Goal: Find specific page/section: Find specific page/section

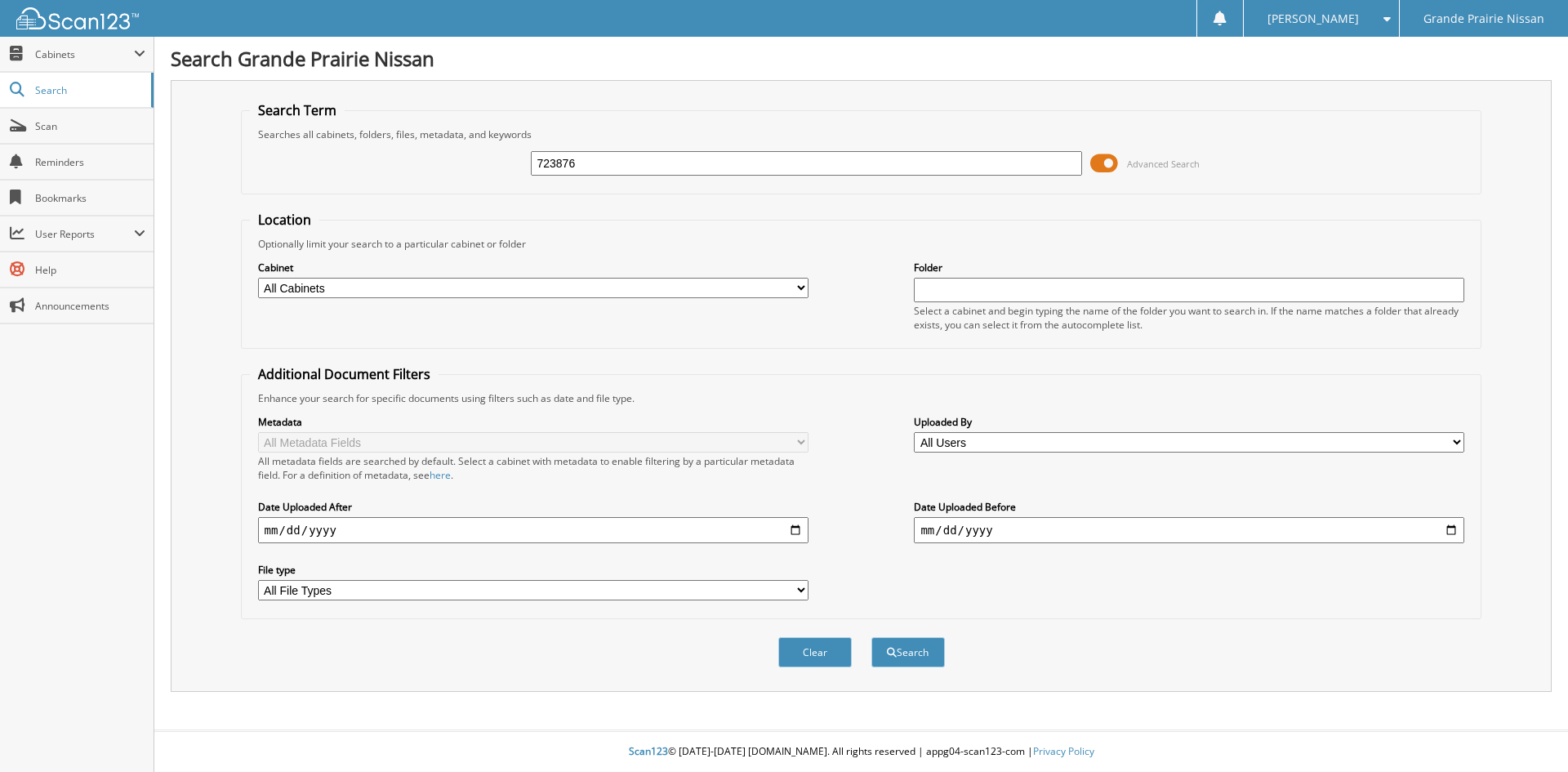
type input "723876"
click at [871, 637] on button "Search" at bounding box center [908, 652] width 74 height 31
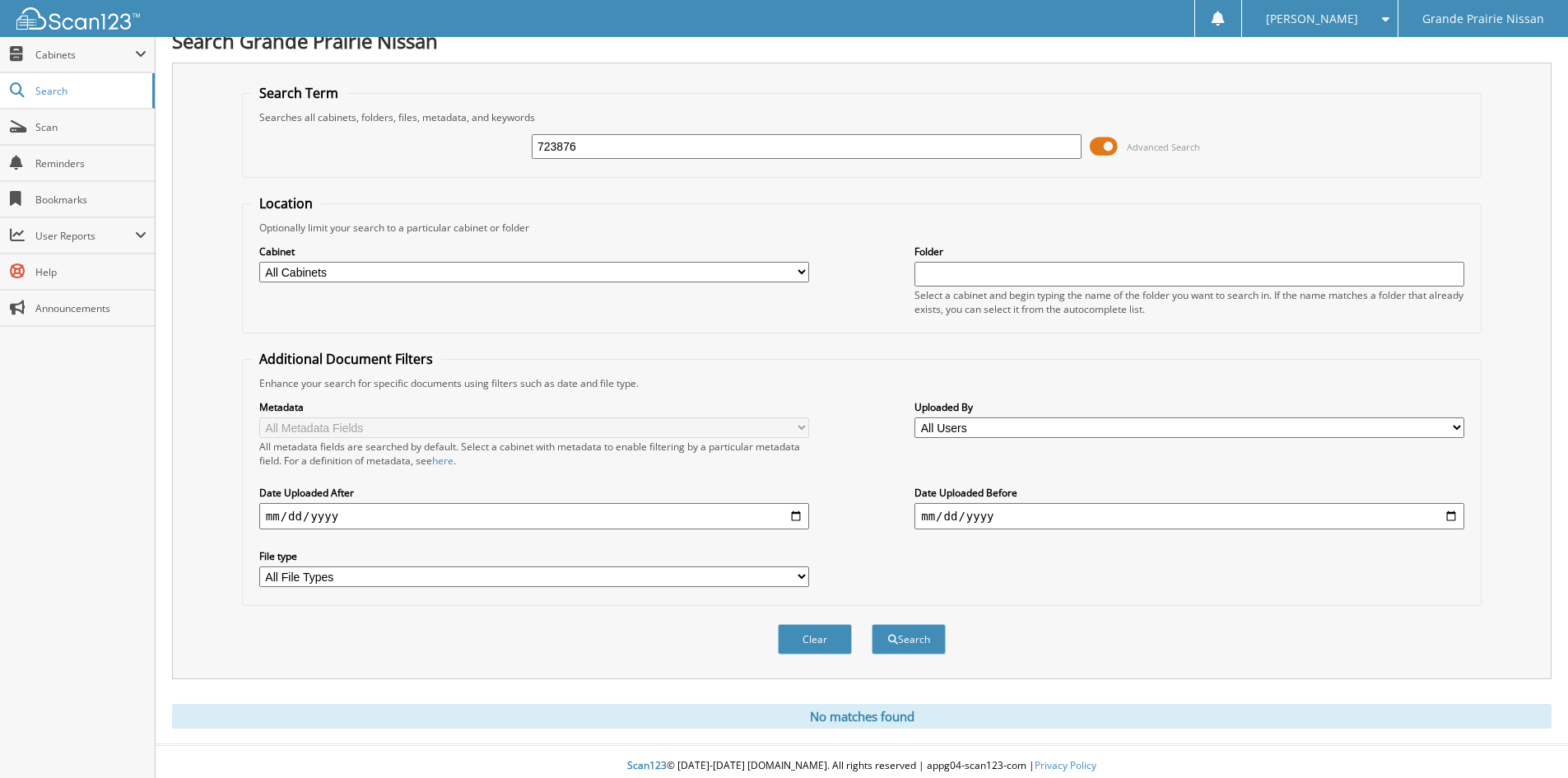
scroll to position [27, 0]
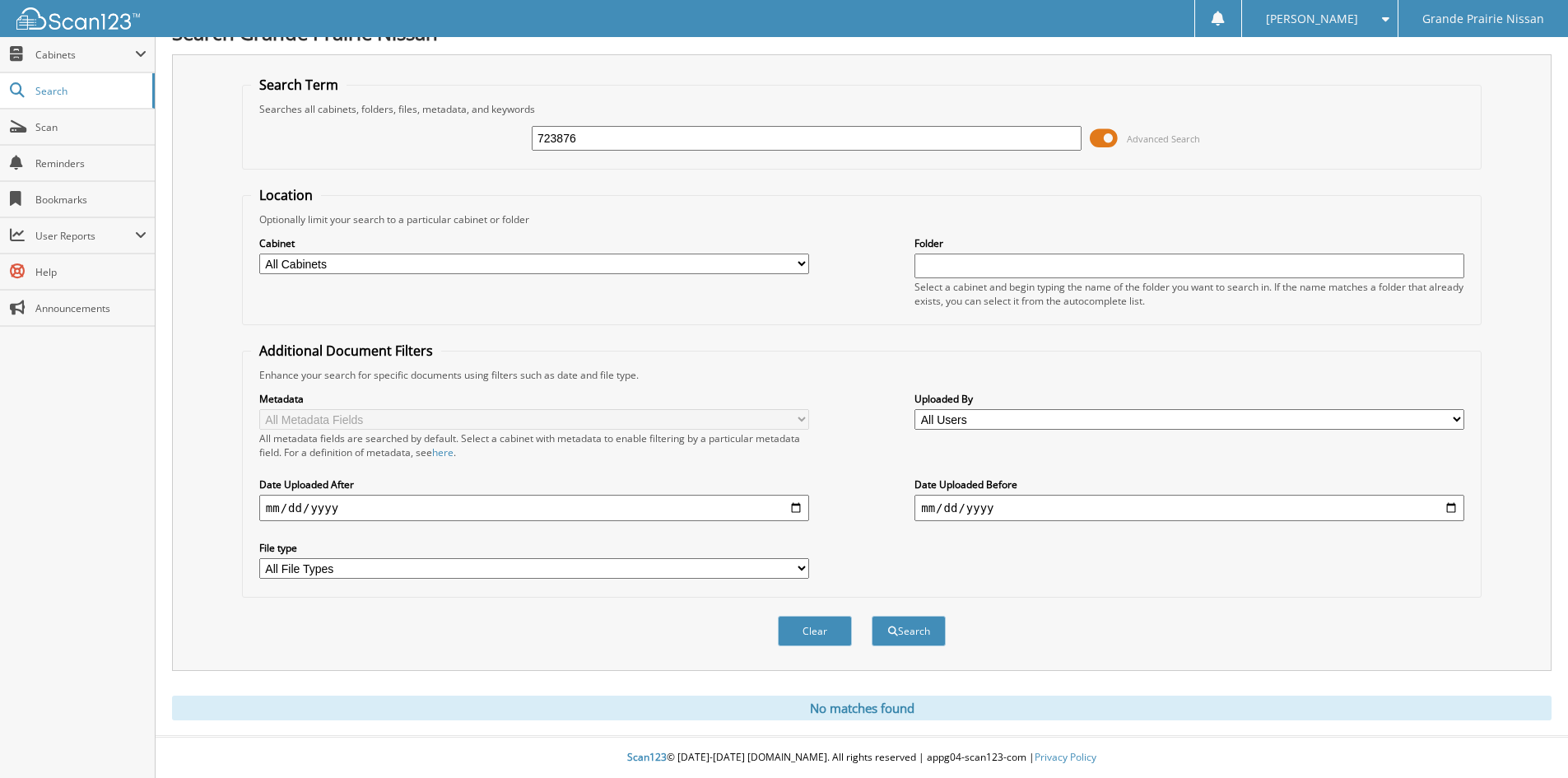
click at [460, 260] on select "All Cabinets ACCOUNTS PAYABLE CASH SHEETS DEALS MFA ODC CHEQUES PARTS" at bounding box center [534, 263] width 550 height 20
click at [81, 49] on span "Cabinets" at bounding box center [85, 55] width 100 height 14
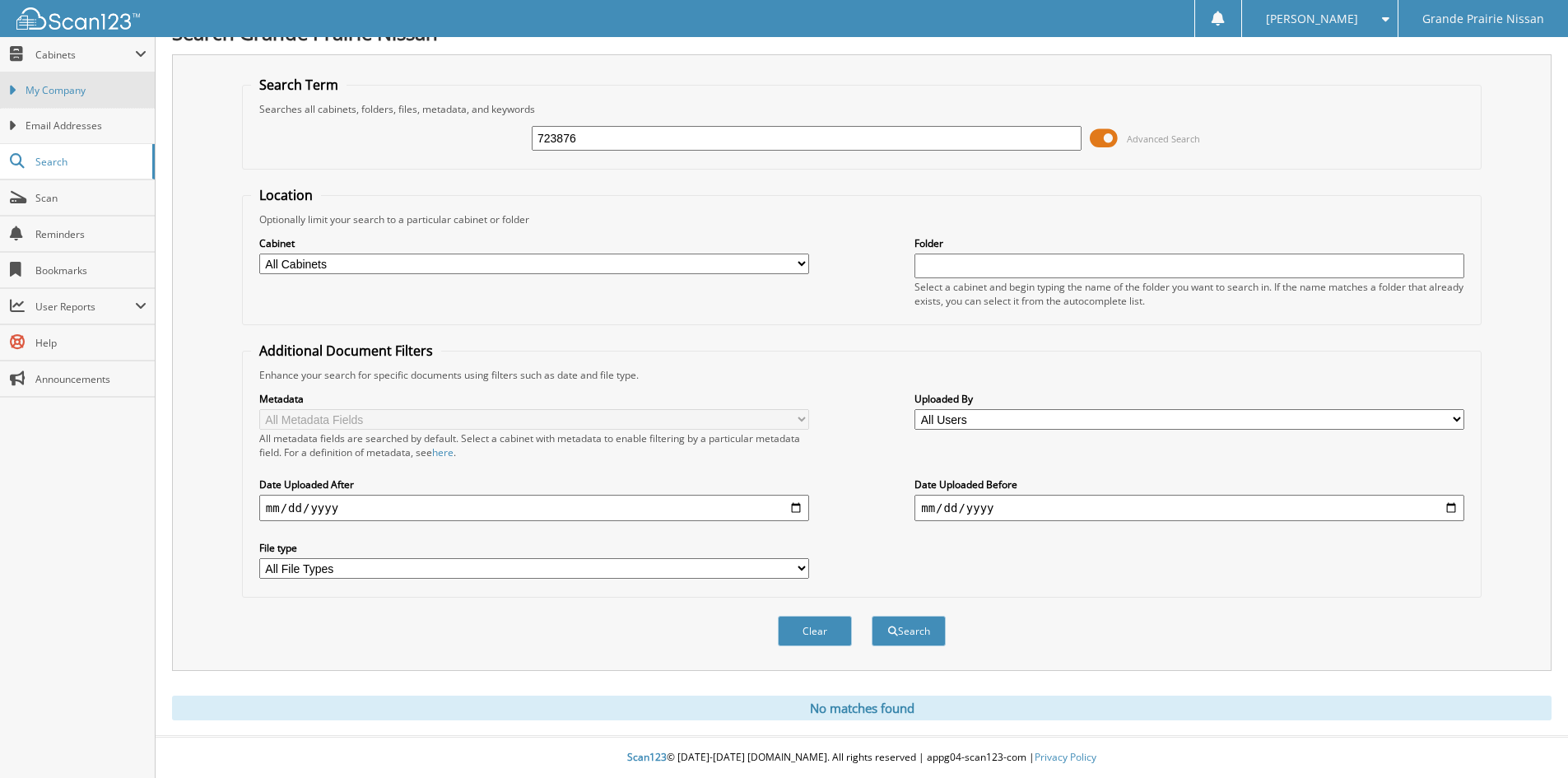
click at [64, 100] on link "My Company" at bounding box center [77, 90] width 154 height 35
